Goal: Check status: Check status

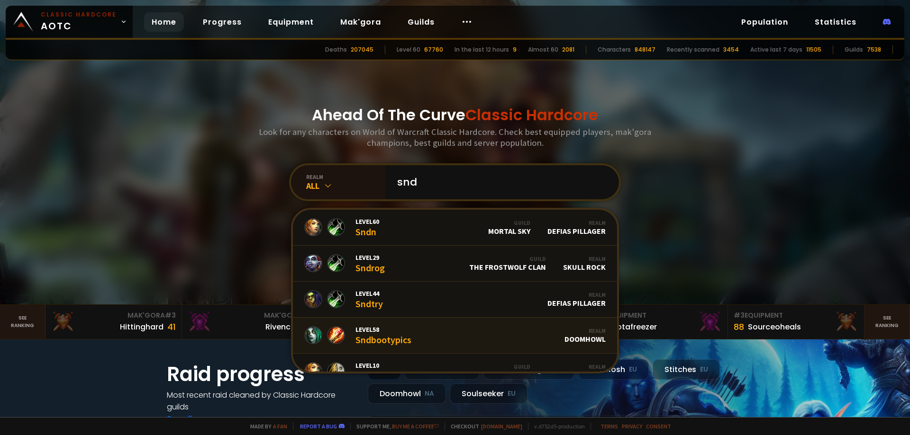
type input "snd"
click at [437, 325] on link "Level 58 Sndbootypics Realm Doomhowl" at bounding box center [455, 336] width 324 height 36
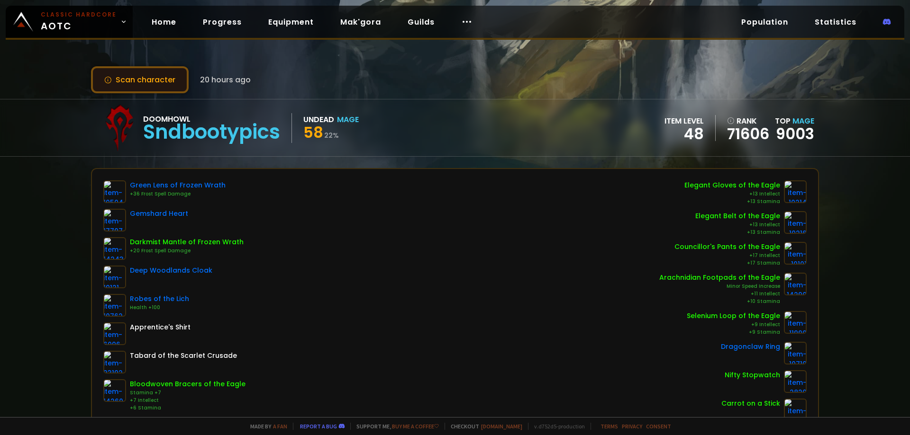
click at [126, 72] on button "Scan character" at bounding box center [140, 79] width 98 height 27
click at [155, 77] on button "Scan character" at bounding box center [140, 79] width 98 height 27
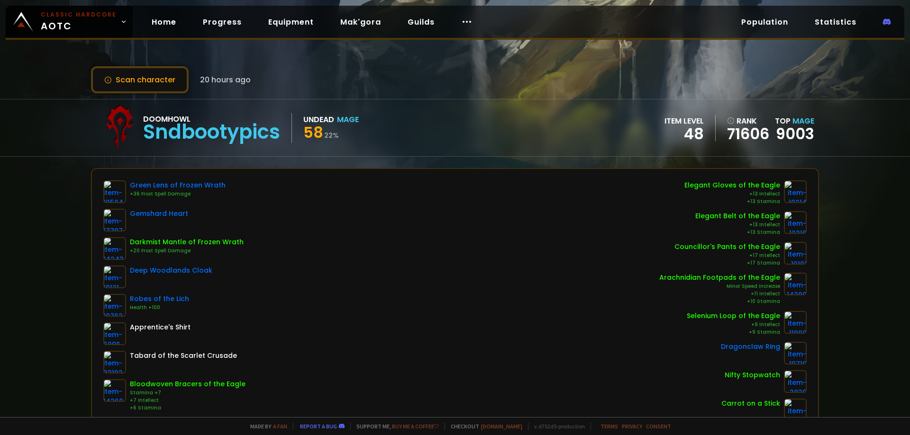
click at [61, 207] on div "Scan character 20 hours ago Doomhowl Sndbootypics Undead Mage 58 22 % item leve…" at bounding box center [455, 208] width 910 height 417
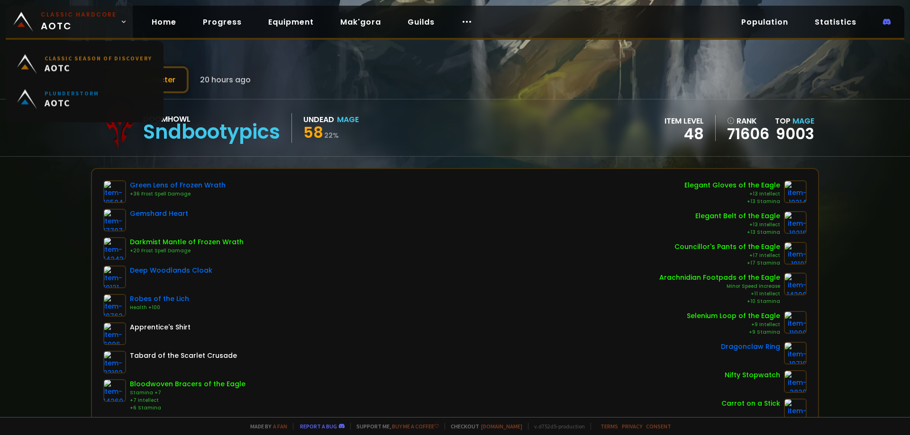
click at [85, 31] on span "Classic Hardcore AOTC" at bounding box center [79, 21] width 76 height 23
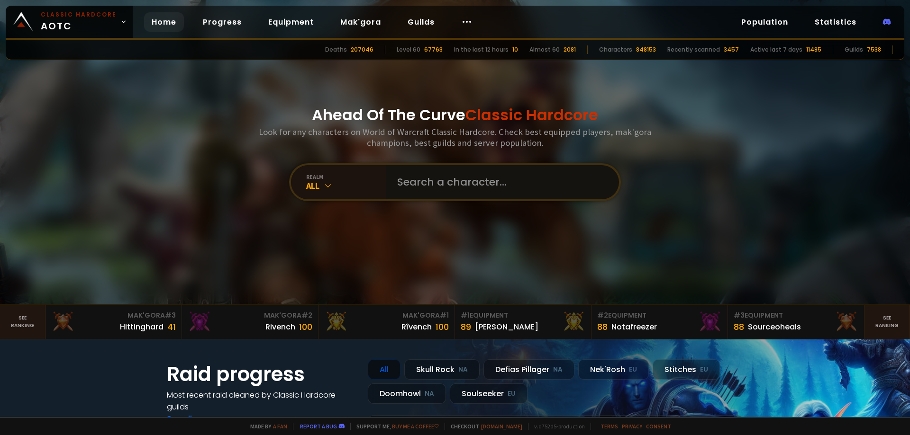
click at [441, 180] on input "text" at bounding box center [499, 182] width 216 height 34
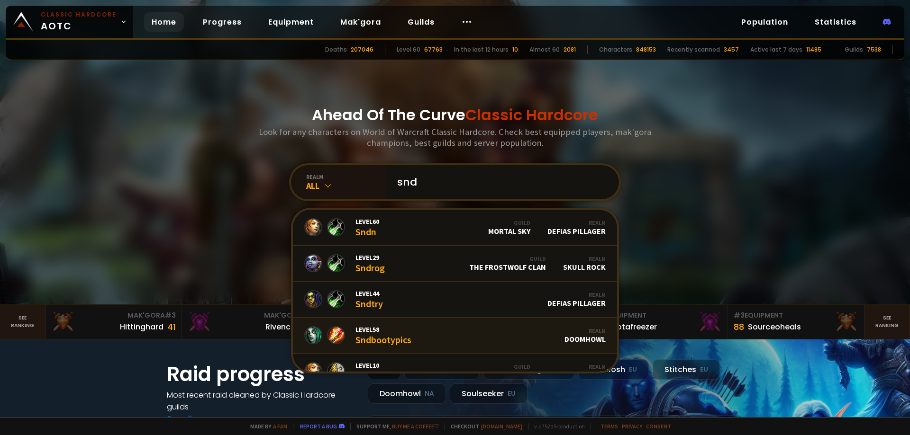
type input "snd"
click at [414, 337] on link "Level 58 Sndbootypics Realm Doomhowl" at bounding box center [455, 336] width 324 height 36
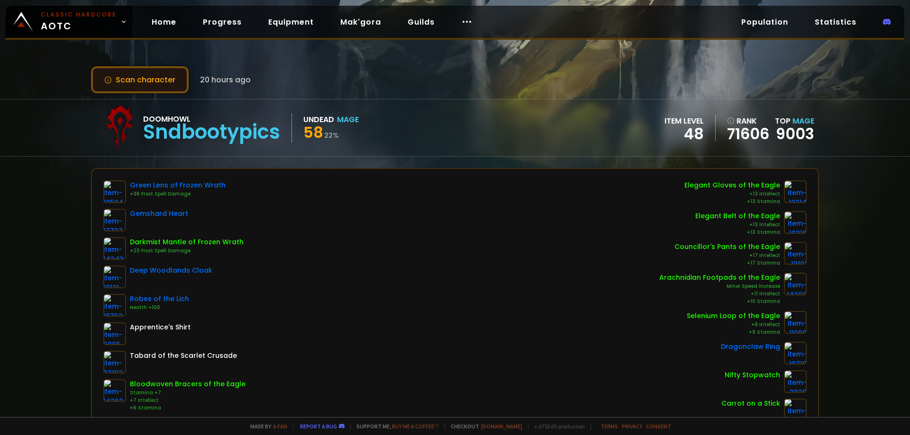
click at [163, 88] on button "Scan character" at bounding box center [140, 79] width 98 height 27
click at [144, 79] on button "Scan character" at bounding box center [140, 79] width 98 height 27
click at [150, 79] on button "Scan character" at bounding box center [140, 79] width 98 height 27
click at [156, 81] on button "Scan character" at bounding box center [140, 79] width 98 height 27
click at [166, 83] on button "Scan character" at bounding box center [140, 79] width 98 height 27
